Goal: Entertainment & Leisure: Consume media (video, audio)

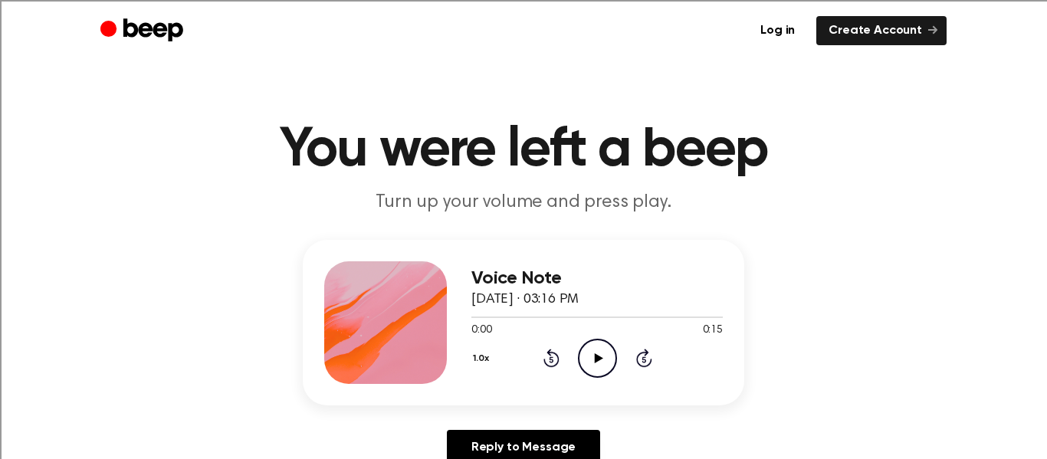
click at [594, 359] on icon "Play Audio" at bounding box center [597, 358] width 39 height 39
click at [593, 361] on icon "Play Audio" at bounding box center [597, 358] width 39 height 39
click at [598, 340] on icon "Play Audio" at bounding box center [597, 358] width 39 height 39
